Goal: Information Seeking & Learning: Learn about a topic

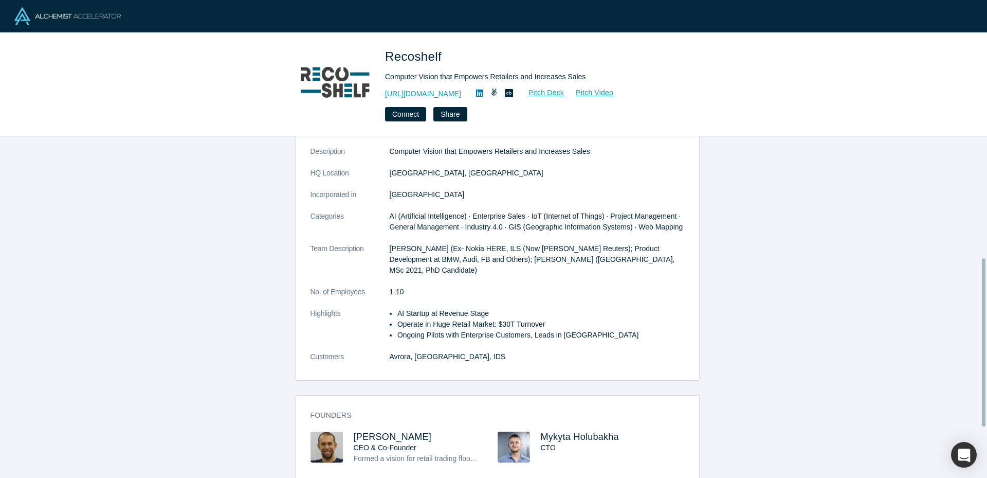
scroll to position [350, 0]
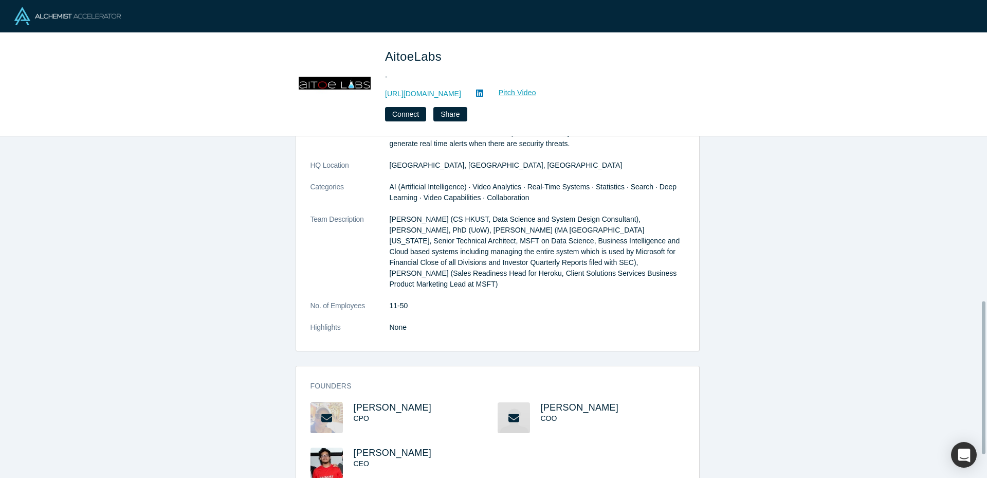
scroll to position [7, 0]
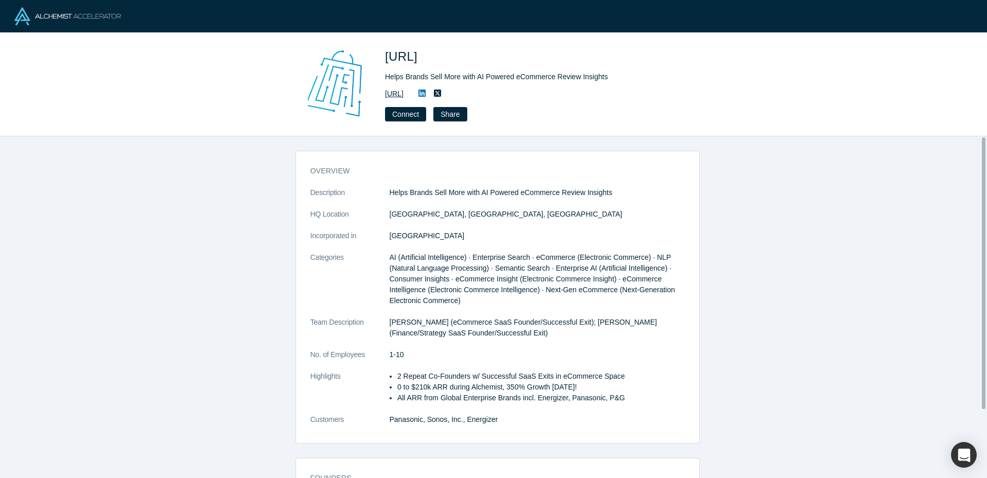
click at [404, 94] on link "https://ecommerceinsights.ai" at bounding box center [394, 93] width 19 height 11
